Goal: Task Accomplishment & Management: Manage account settings

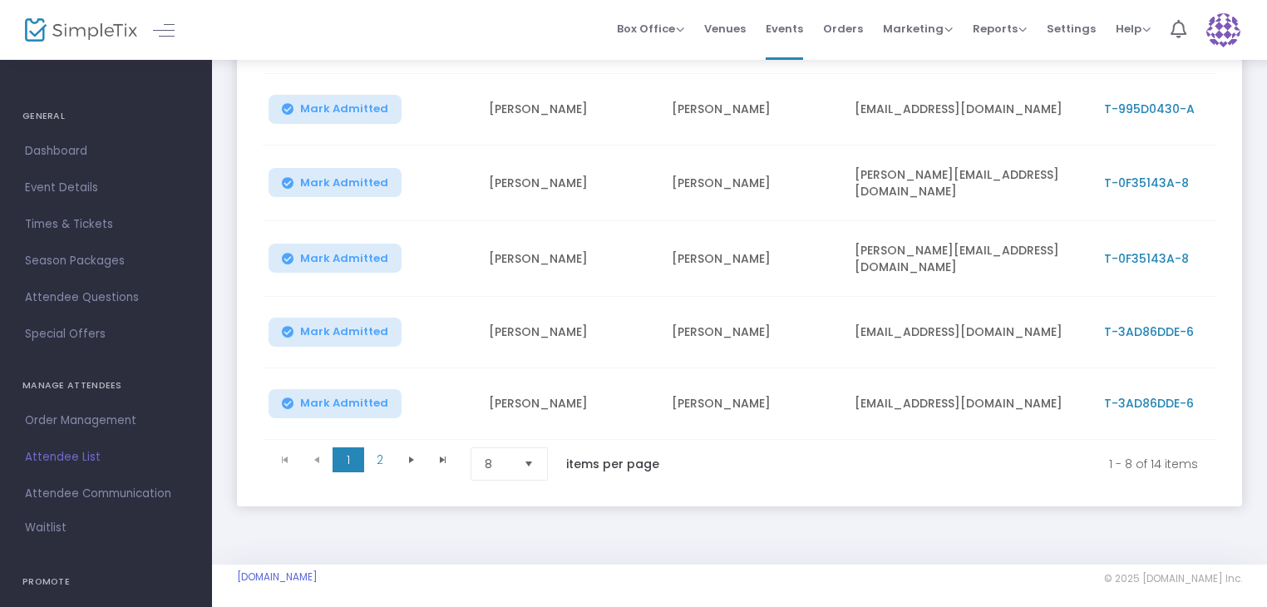
scroll to position [476, 0]
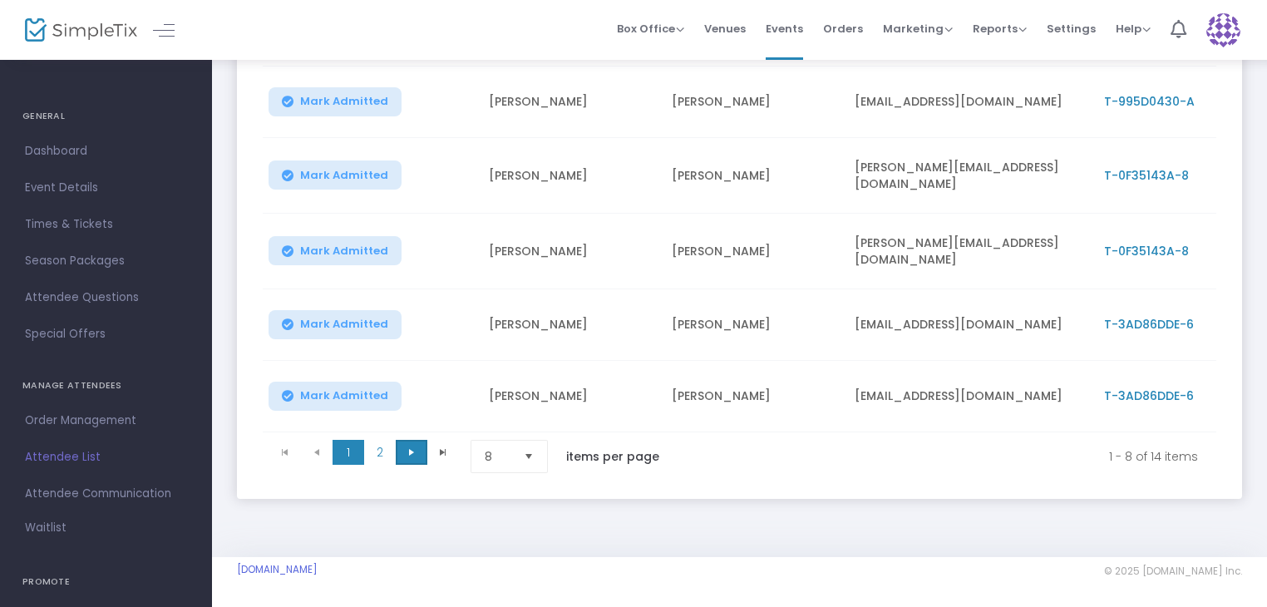
click at [411, 446] on span "Go to the next page" at bounding box center [411, 452] width 13 height 13
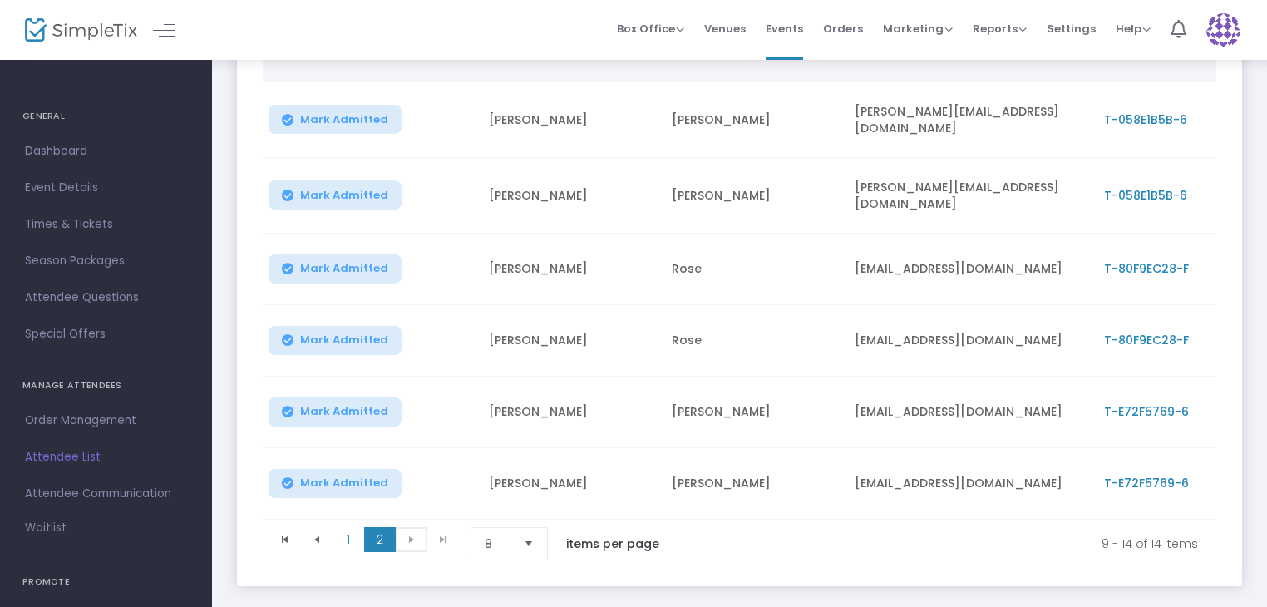
scroll to position [250, 0]
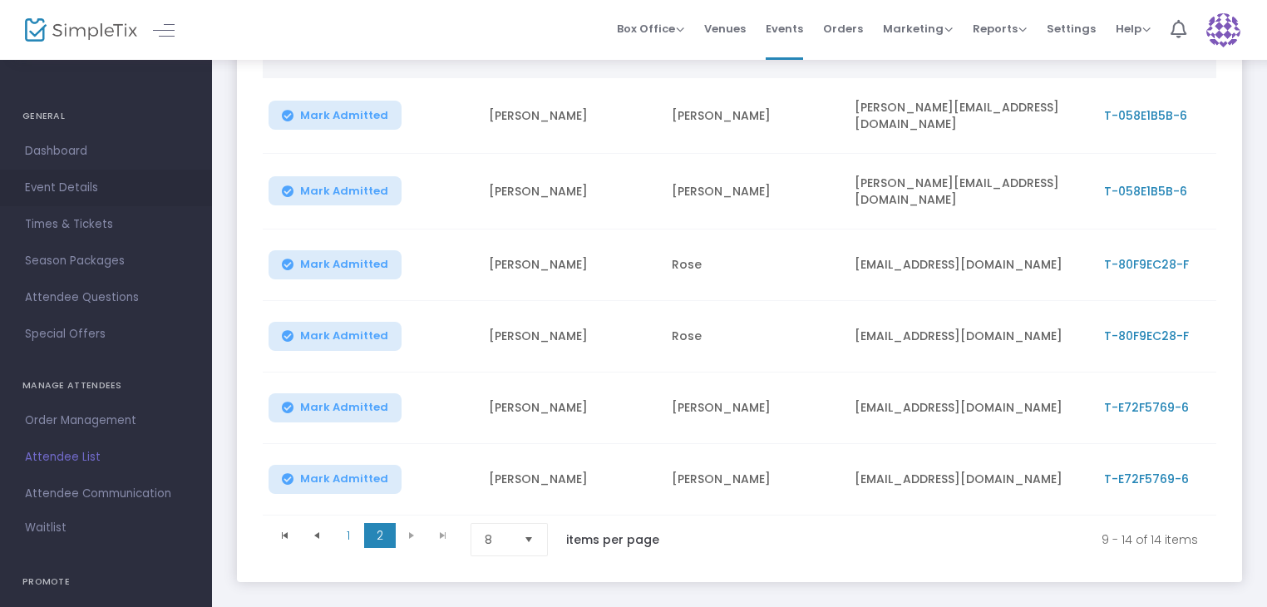
click at [63, 187] on span "Event Details" at bounding box center [106, 188] width 162 height 22
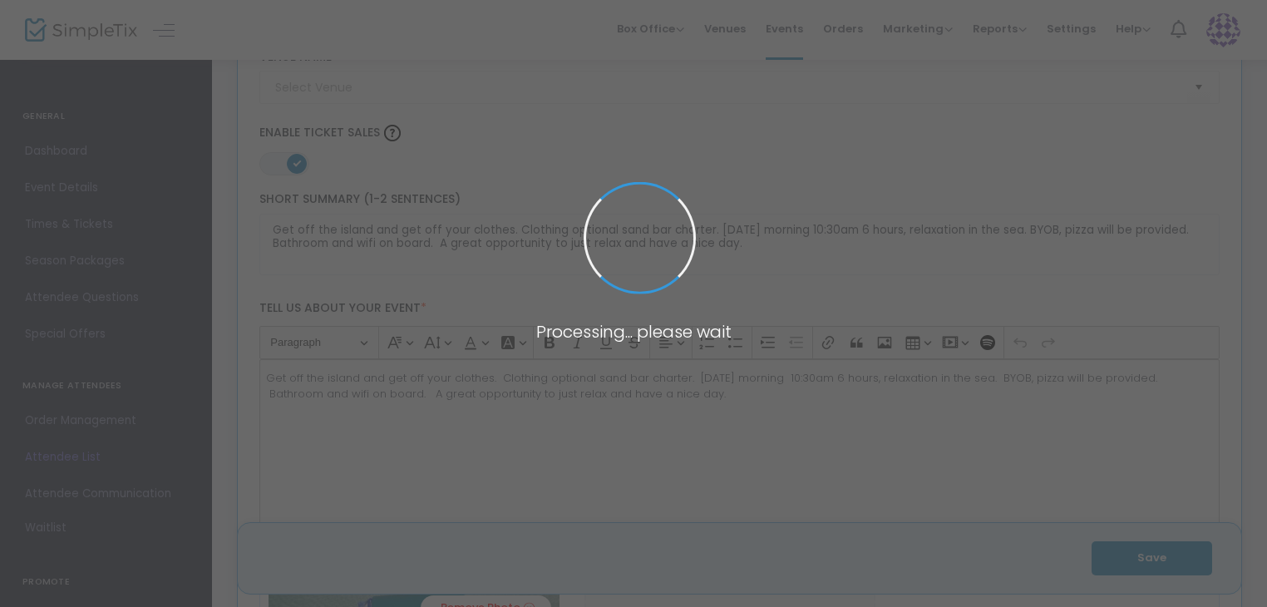
type input "[GEOGRAPHIC_DATA]"
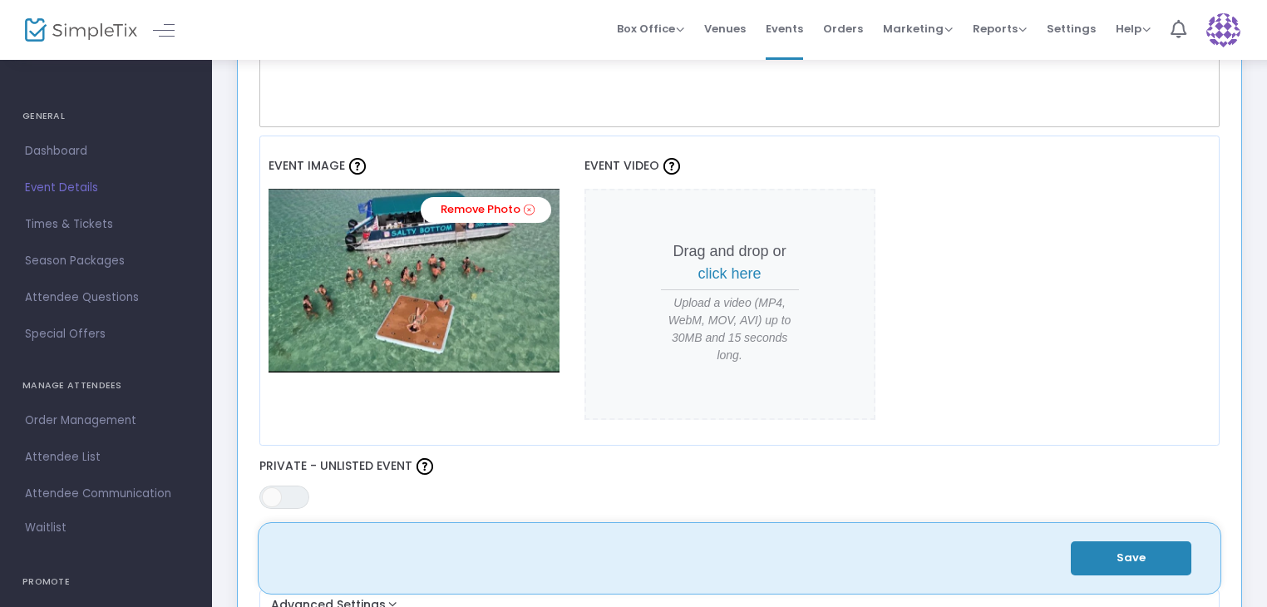
scroll to position [645, 0]
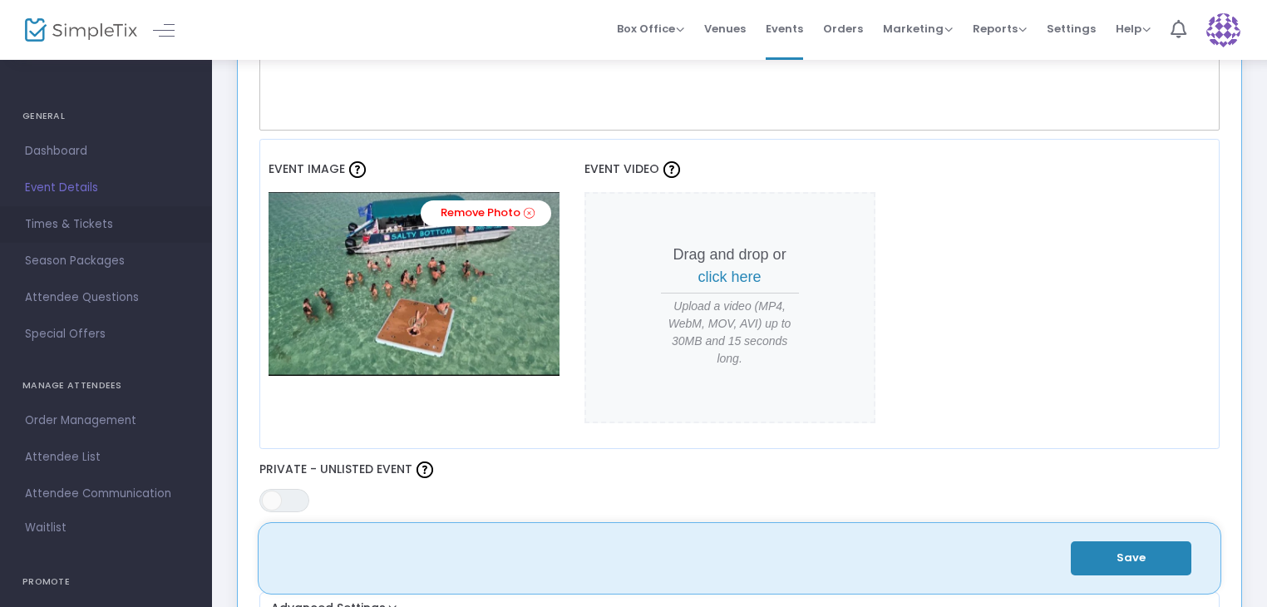
click at [68, 220] on span "Times & Tickets" at bounding box center [106, 225] width 162 height 22
